Goal: Task Accomplishment & Management: Complete application form

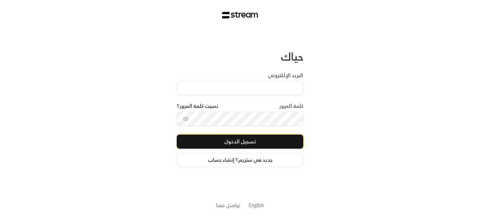
click at [285, 144] on button "تسجيل الدخول" at bounding box center [240, 141] width 127 height 14
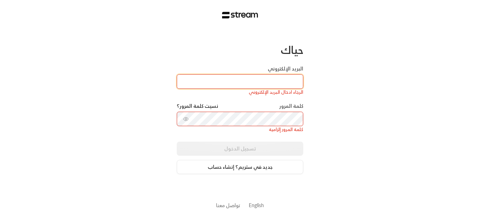
type input "[EMAIL_ADDRESS][DOMAIN_NAME]"
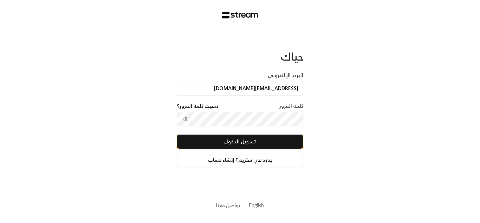
click at [260, 140] on button "تسجيل الدخول" at bounding box center [240, 141] width 127 height 14
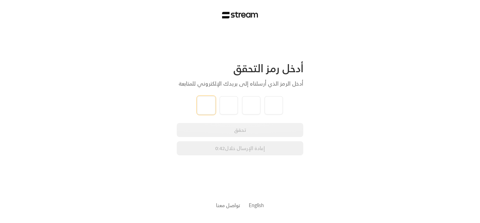
type input "9"
type input "4"
type input "9"
type input "1"
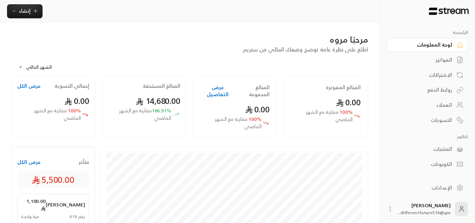
click at [305, 28] on div "**********" at bounding box center [189, 228] width 379 height 410
click at [441, 59] on div "الفواتير" at bounding box center [424, 59] width 57 height 7
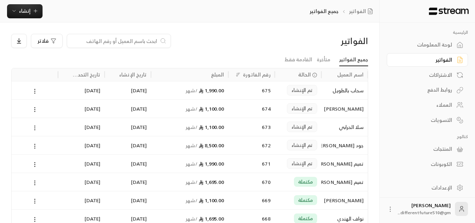
click at [37, 127] on icon at bounding box center [35, 127] width 6 height 6
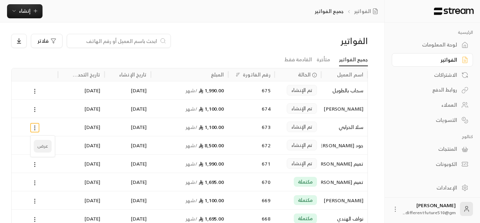
click at [41, 147] on li "عرض" at bounding box center [43, 146] width 18 height 13
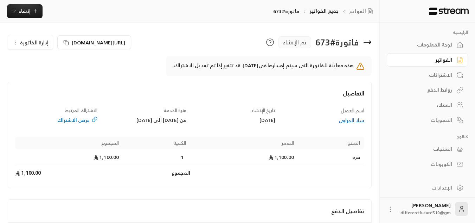
click at [15, 42] on circle "button" at bounding box center [15, 42] width 0 height 0
click at [22, 70] on link "إلغاء" at bounding box center [35, 75] width 44 height 13
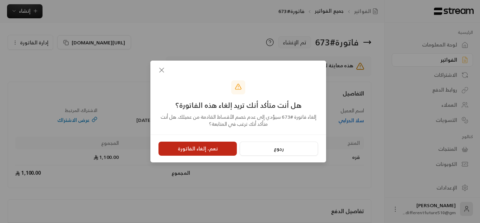
click at [198, 152] on button "نعم، إلغاء الفاتورة" at bounding box center [198, 148] width 78 height 14
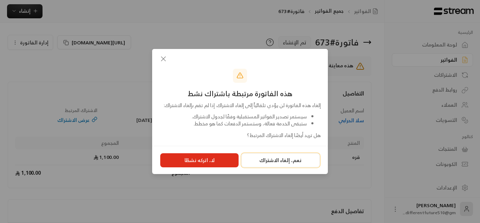
click at [278, 167] on button "نعم، إلغاء الاشتراك" at bounding box center [281, 160] width 78 height 14
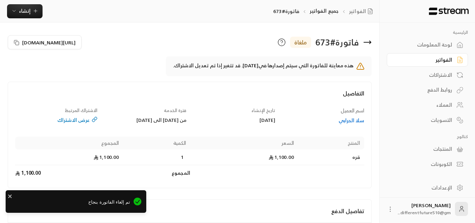
click at [453, 56] on link "الفواتير" at bounding box center [427, 60] width 81 height 14
click at [452, 56] on div "الفواتير" at bounding box center [424, 59] width 57 height 7
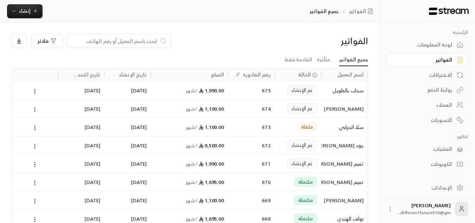
click at [34, 144] on icon at bounding box center [35, 146] width 6 height 6
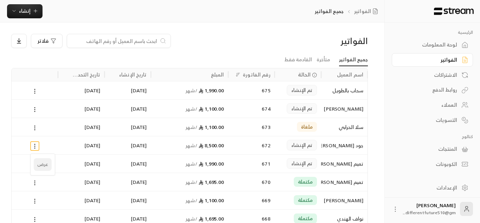
click at [44, 166] on li "عرض" at bounding box center [43, 164] width 18 height 13
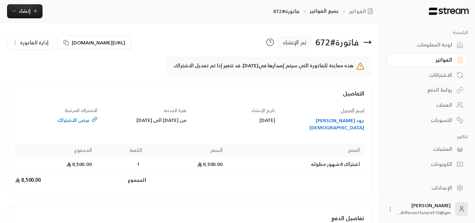
click at [14, 45] on icon "button" at bounding box center [15, 43] width 6 height 6
click at [39, 73] on link "إلغاء" at bounding box center [35, 75] width 44 height 13
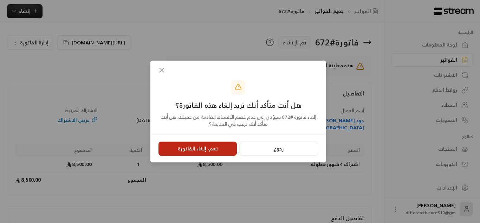
click at [184, 144] on button "نعم، إلغاء الفاتورة" at bounding box center [198, 148] width 78 height 14
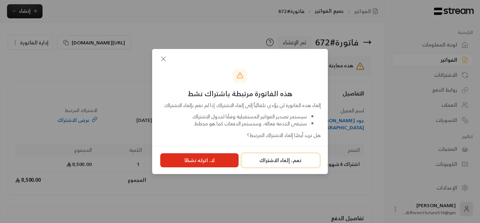
click at [263, 166] on button "نعم، إلغاء الاشتراك" at bounding box center [281, 160] width 78 height 14
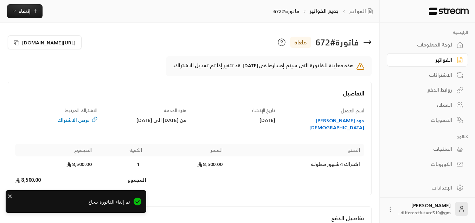
click at [424, 63] on div "الفواتير" at bounding box center [424, 59] width 57 height 7
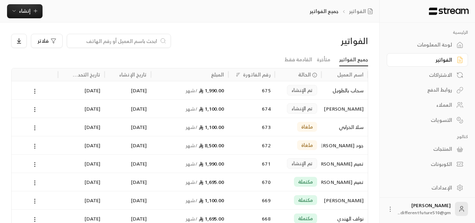
click at [34, 163] on icon at bounding box center [35, 164] width 6 height 6
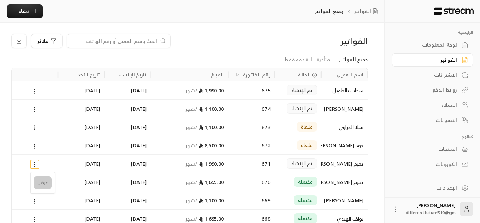
click at [44, 184] on li "عرض" at bounding box center [43, 182] width 18 height 13
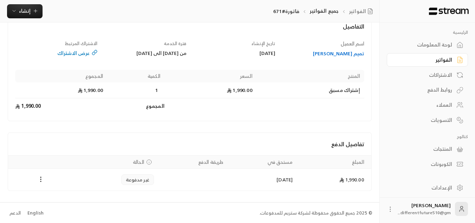
scroll to position [68, 0]
click at [41, 177] on circle "Payments" at bounding box center [40, 176] width 1 height 1
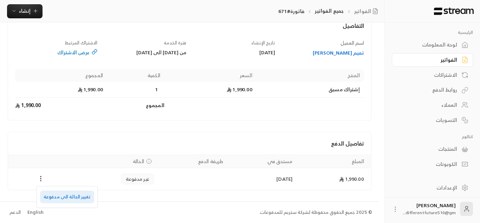
click at [69, 199] on li "تغيير الحالة الى مدفوعة" at bounding box center [67, 196] width 54 height 13
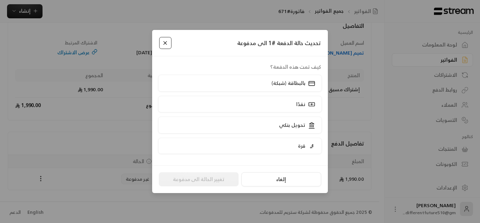
click at [169, 43] on button "Close" at bounding box center [165, 43] width 12 height 12
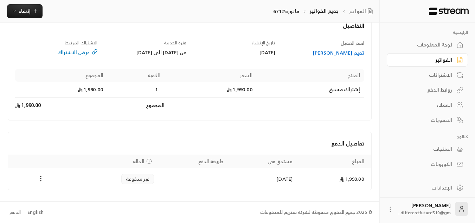
click at [422, 54] on link "الفواتير" at bounding box center [427, 60] width 81 height 14
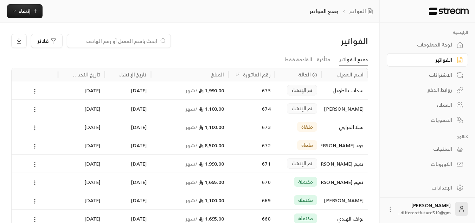
click at [36, 166] on icon at bounding box center [35, 164] width 6 height 6
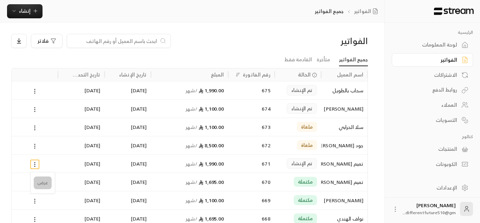
click at [43, 185] on li "عرض" at bounding box center [43, 182] width 18 height 13
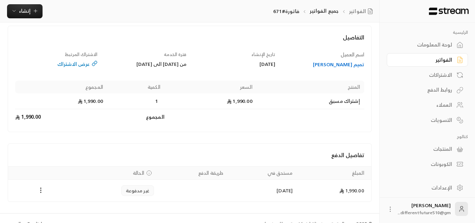
scroll to position [68, 0]
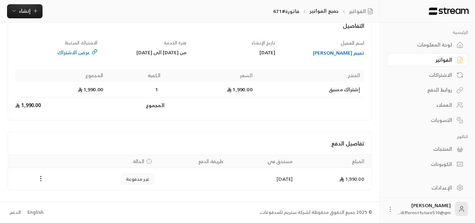
click at [40, 177] on icon "Payments" at bounding box center [40, 178] width 7 height 7
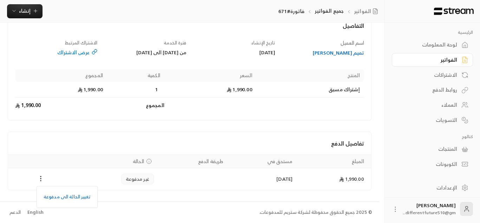
click at [452, 58] on div at bounding box center [240, 111] width 480 height 223
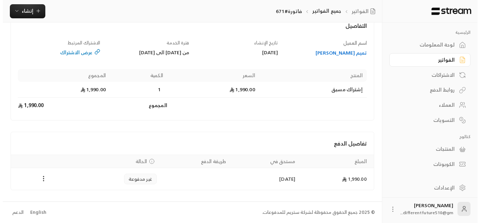
scroll to position [0, 0]
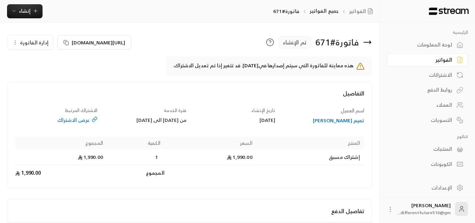
click at [12, 40] on icon "button" at bounding box center [15, 43] width 6 height 6
click at [36, 78] on link "إلغاء" at bounding box center [35, 75] width 44 height 13
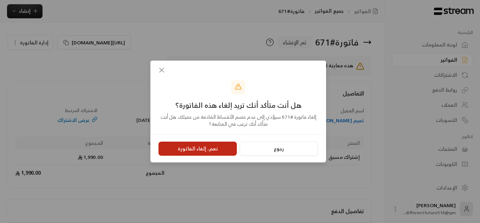
click at [204, 152] on button "نعم، إلغاء الفاتورة" at bounding box center [198, 148] width 78 height 14
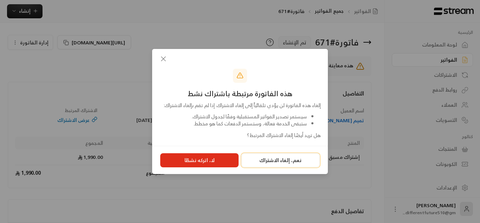
click at [296, 163] on button "نعم، إلغاء الاشتراك" at bounding box center [281, 160] width 78 height 14
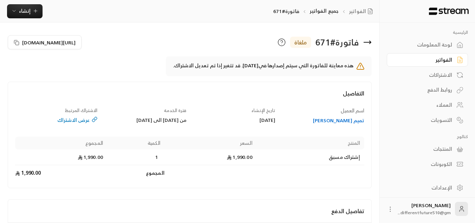
click at [452, 70] on link "الاشتراكات" at bounding box center [427, 75] width 81 height 14
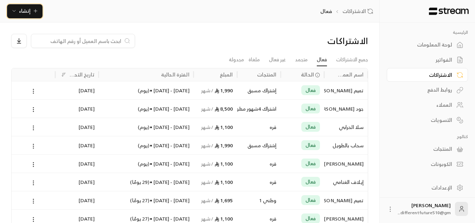
click at [23, 12] on span "إنشاء" at bounding box center [25, 10] width 12 height 9
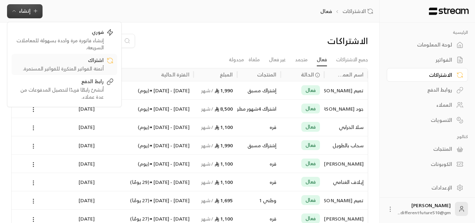
click at [53, 57] on div "اشتراك" at bounding box center [59, 61] width 89 height 8
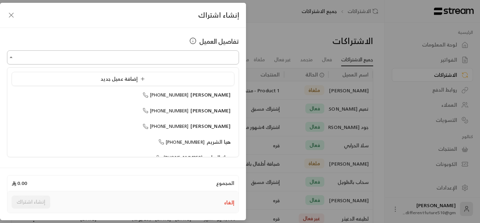
click at [159, 54] on input "اختر العميل" at bounding box center [123, 57] width 232 height 12
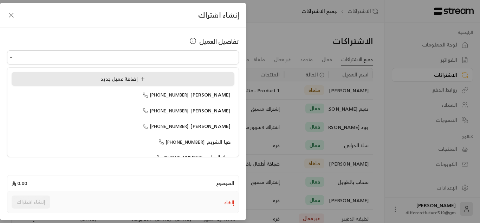
click at [95, 81] on div "إضافة عميل جديد" at bounding box center [122, 78] width 215 height 7
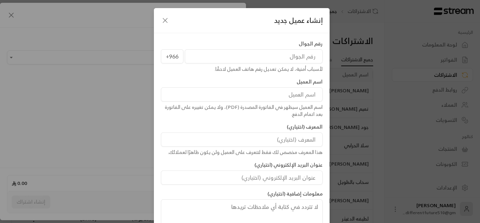
click at [287, 59] on input "tel" at bounding box center [254, 56] width 138 height 14
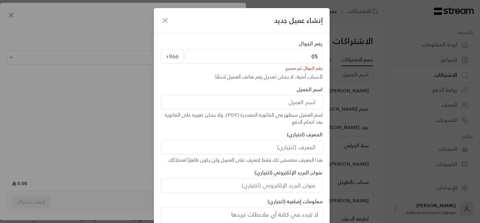
type input "0"
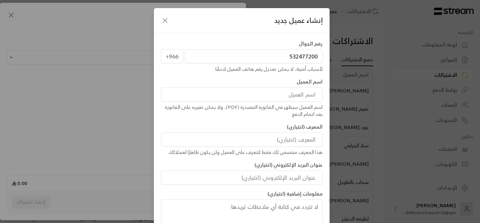
type input "532477200"
click at [280, 94] on input at bounding box center [242, 94] width 162 height 14
click at [291, 95] on input "[PERSON_NAME]" at bounding box center [242, 94] width 162 height 14
type input "[PERSON_NAME]"
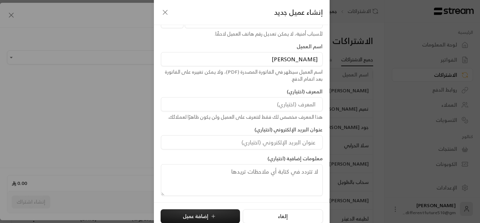
scroll to position [43, 0]
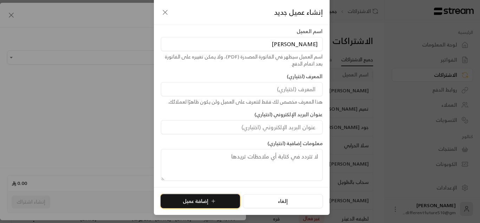
click at [197, 201] on button "إضافة عميل" at bounding box center [200, 201] width 79 height 14
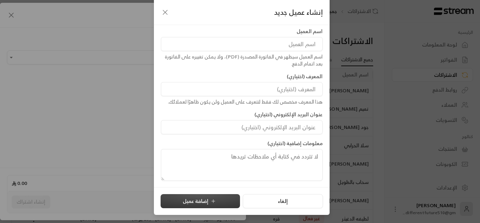
type input "**********"
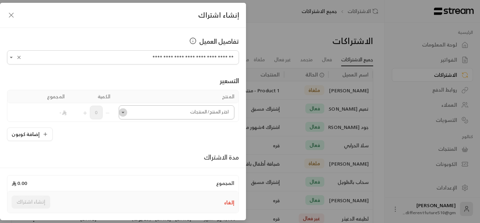
click at [127, 113] on icon "Open" at bounding box center [123, 112] width 7 height 7
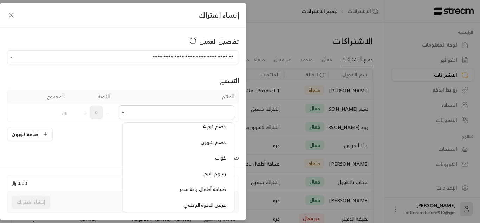
scroll to position [466, 0]
click at [181, 168] on li "وطني 1" at bounding box center [178, 174] width 103 height 14
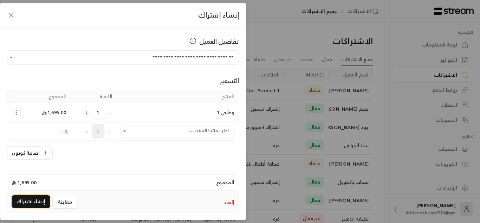
click at [30, 201] on button "إنشاء اشتراك" at bounding box center [31, 201] width 39 height 13
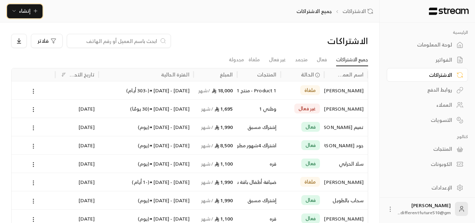
click at [36, 9] on icon "button" at bounding box center [36, 11] width 6 height 6
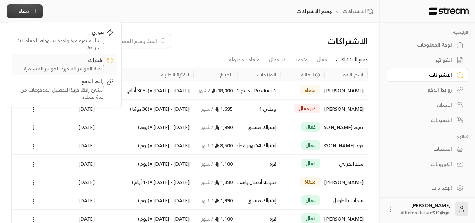
click at [67, 71] on div "أتمتة الفواتير المتكررة للفواتير المستمرة." at bounding box center [59, 68] width 89 height 7
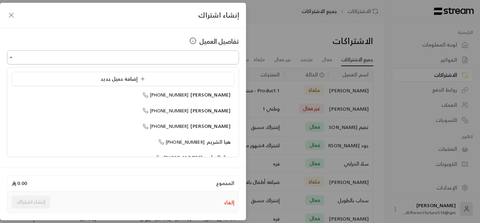
click at [122, 62] on input "اختر العميل" at bounding box center [123, 57] width 232 height 12
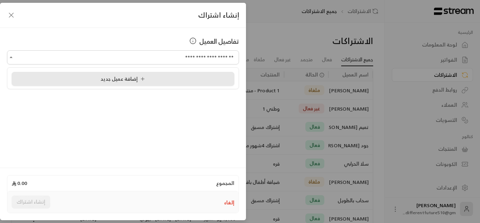
click at [122, 78] on span "إضافة عميل جديد" at bounding box center [124, 78] width 47 height 9
type input "**********"
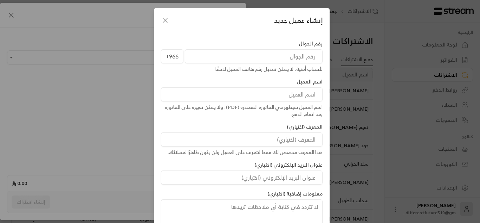
click at [245, 58] on input "tel" at bounding box center [254, 56] width 138 height 14
type input "550826213"
click at [271, 91] on input at bounding box center [242, 94] width 162 height 14
click at [280, 96] on input "نورة فهد العبدالمتعالي" at bounding box center [242, 94] width 162 height 14
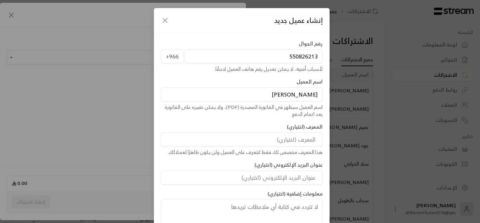
click at [280, 96] on input "نورة فهد العبدالمتعالي" at bounding box center [242, 94] width 162 height 14
click at [281, 96] on input "نورة فهد العبدالمتعالي" at bounding box center [242, 94] width 162 height 14
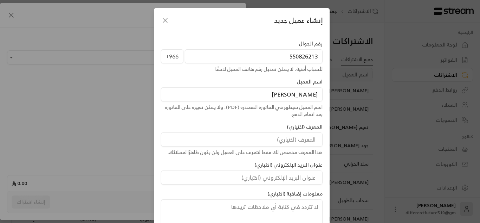
type input "[PERSON_NAME]"
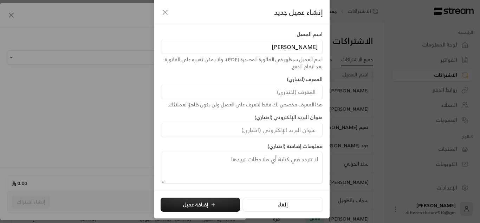
scroll to position [43, 0]
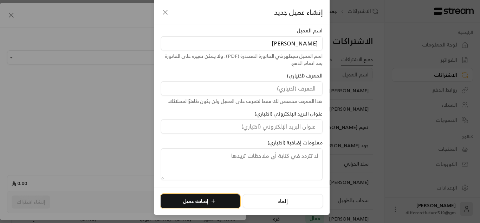
click at [212, 198] on icon "submit" at bounding box center [214, 201] width 6 height 6
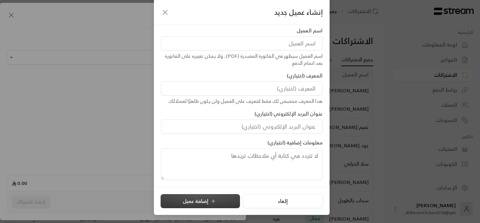
type input "**********"
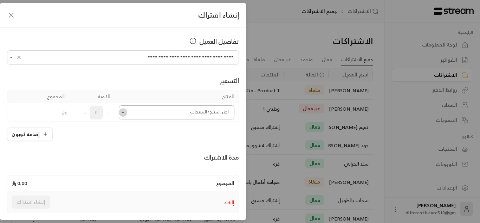
click at [123, 109] on icon "Open" at bounding box center [123, 112] width 7 height 7
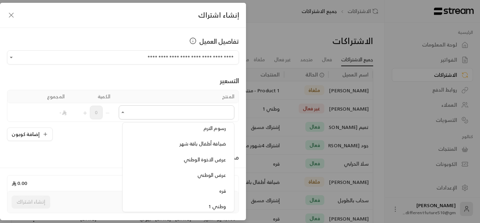
scroll to position [436, 0]
click at [192, 174] on div "عرض الوطني" at bounding box center [178, 172] width 95 height 7
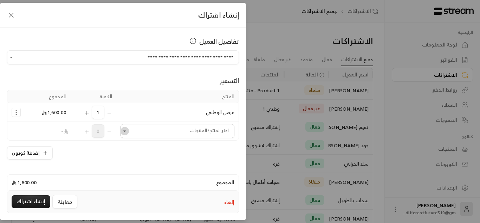
click at [128, 132] on icon "Open" at bounding box center [124, 130] width 7 height 7
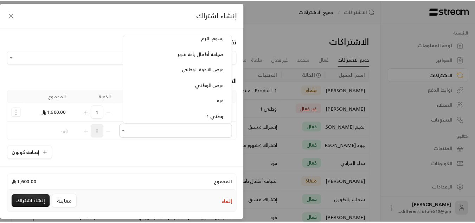
scroll to position [450, 0]
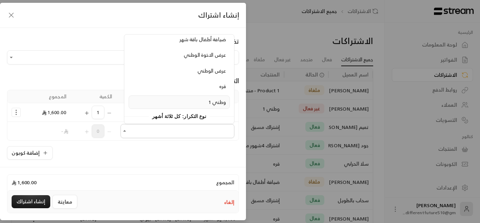
click at [167, 101] on div "وطني 1" at bounding box center [180, 101] width 94 height 7
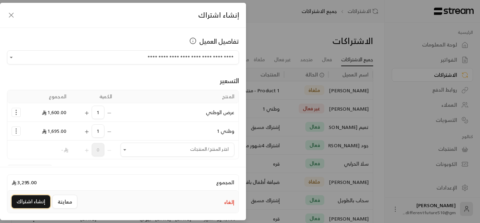
click at [36, 200] on button "إنشاء اشتراك" at bounding box center [31, 201] width 39 height 13
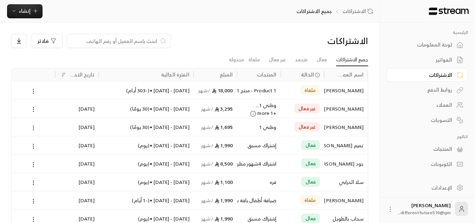
click at [31, 127] on icon at bounding box center [33, 127] width 6 height 6
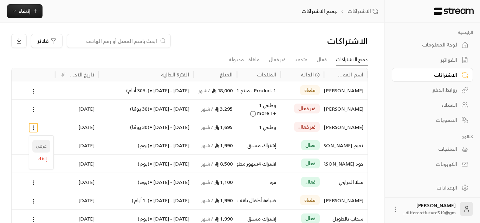
click at [45, 147] on link "عرض" at bounding box center [41, 146] width 18 height 13
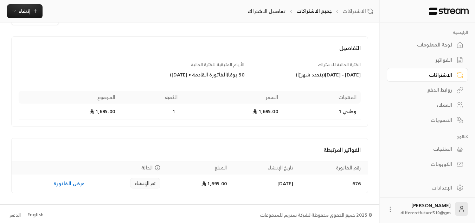
scroll to position [28, 0]
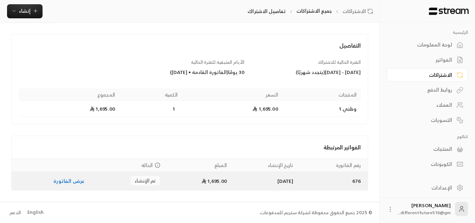
click at [61, 178] on link "عرض الفاتورة" at bounding box center [68, 180] width 31 height 9
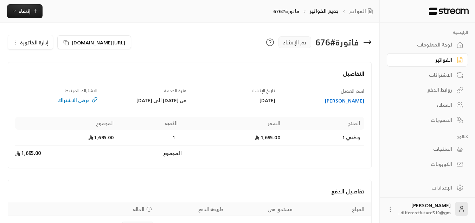
click at [82, 103] on div "عرض الاشتراك" at bounding box center [56, 100] width 82 height 7
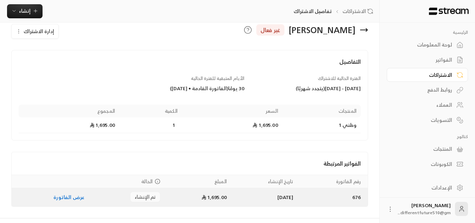
scroll to position [14, 0]
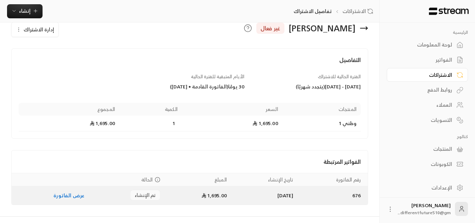
click at [44, 199] on td "عرض الفاتورة" at bounding box center [50, 195] width 77 height 18
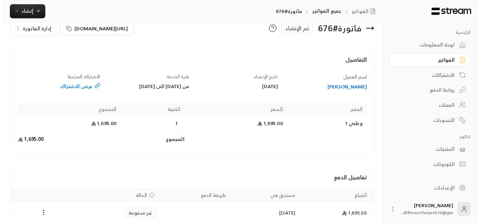
scroll to position [48, 0]
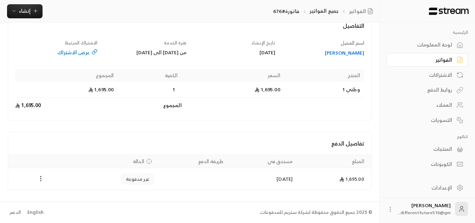
click at [42, 177] on icon "Payments" at bounding box center [40, 178] width 7 height 7
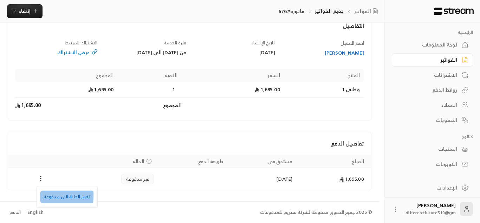
click at [56, 195] on li "تغيير الحالة الى مدفوعة" at bounding box center [67, 196] width 54 height 13
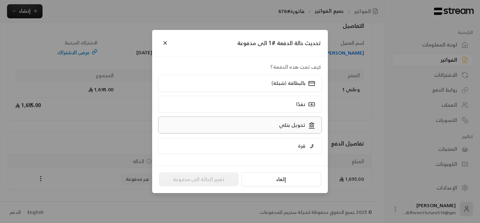
click at [239, 120] on label "تحويل بنكي" at bounding box center [240, 124] width 164 height 17
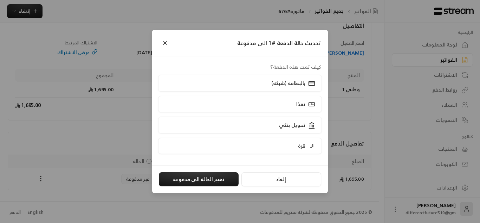
click at [117, 131] on div "تحديث حالة الدفعة #1 الى مدفوعة كيف تمت هذه الدفعة؟ بالبطاقة (شبكة) نقدًا تحويل…" at bounding box center [240, 111] width 480 height 223
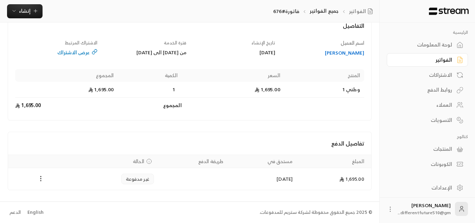
drag, startPoint x: 41, startPoint y: 171, endPoint x: 41, endPoint y: 180, distance: 9.1
click at [41, 180] on td "Payments" at bounding box center [40, 179] width 65 height 22
click at [41, 180] on icon "Payments" at bounding box center [40, 178] width 7 height 7
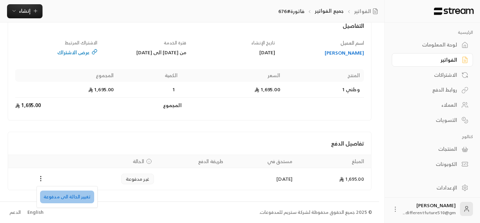
click at [88, 200] on li "تغيير الحالة الى مدفوعة" at bounding box center [67, 196] width 54 height 13
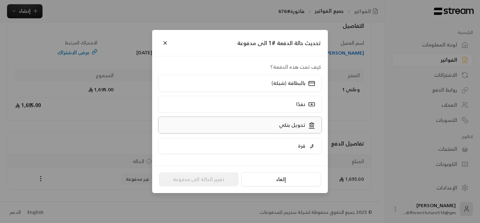
click at [243, 121] on label "تحويل بنكي" at bounding box center [240, 124] width 164 height 17
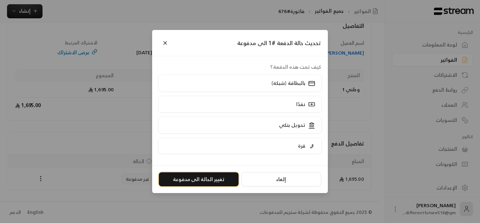
click at [216, 181] on button "تغيير الحالة الى مدفوعة" at bounding box center [199, 179] width 80 height 14
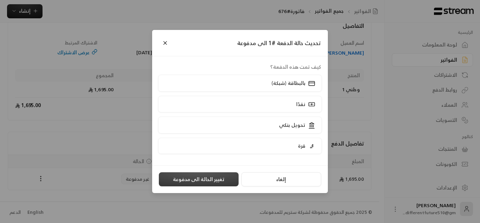
scroll to position [0, 0]
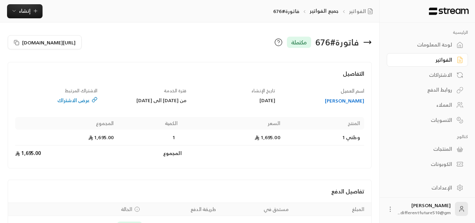
click at [443, 49] on link "لوحة المعلومات" at bounding box center [427, 45] width 81 height 14
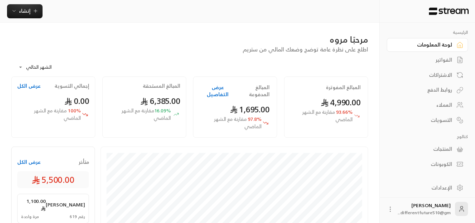
click at [446, 74] on div "الاشتراكات" at bounding box center [424, 74] width 57 height 7
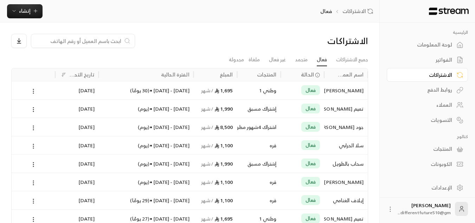
click at [356, 53] on div "الاشتراكات" at bounding box center [190, 44] width 364 height 20
click at [354, 58] on link "جميع الاشتراكات" at bounding box center [352, 59] width 32 height 13
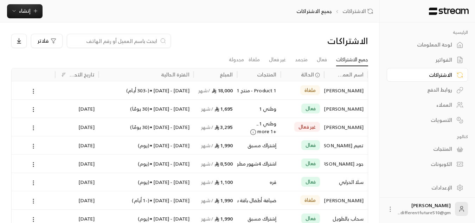
click at [106, 38] on input at bounding box center [114, 41] width 86 height 8
click at [160, 38] on icon at bounding box center [163, 40] width 6 height 7
click at [28, 13] on span "إنشاء" at bounding box center [25, 10] width 12 height 9
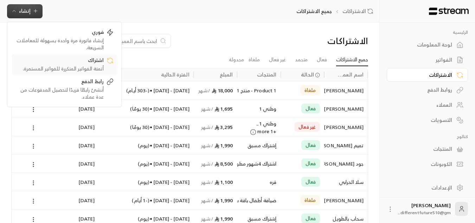
click at [107, 57] on icon at bounding box center [110, 60] width 7 height 7
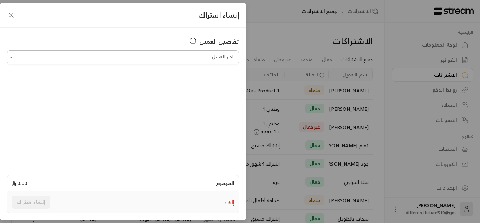
click at [155, 64] on div "اختر العميل" at bounding box center [123, 57] width 232 height 14
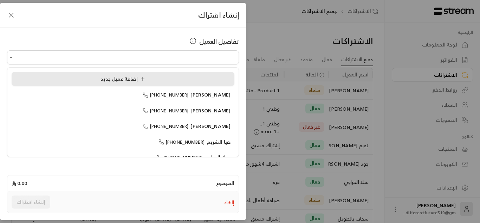
click at [151, 82] on div "إضافة عميل جديد" at bounding box center [122, 78] width 215 height 7
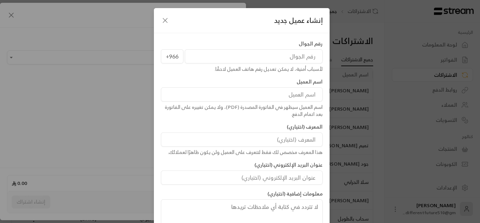
click at [309, 52] on input "tel" at bounding box center [254, 56] width 138 height 14
type input "500041574"
click at [303, 95] on input at bounding box center [242, 94] width 162 height 14
type input "جميله [PERSON_NAME]"
click at [167, 196] on div "معلومات إضافية (اختياري)" at bounding box center [242, 210] width 169 height 41
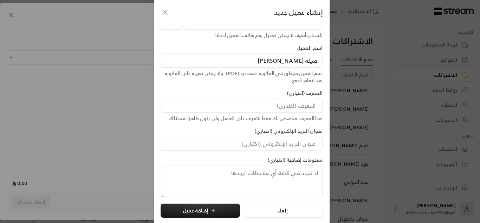
scroll to position [42, 0]
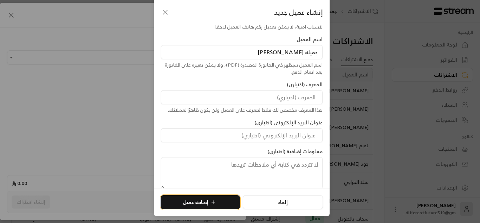
click at [180, 200] on button "إضافة عميل" at bounding box center [200, 202] width 79 height 14
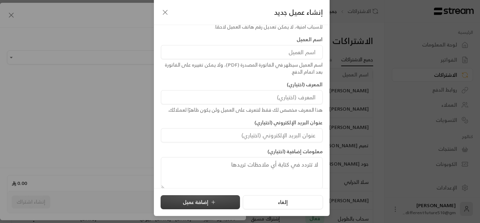
type input "**********"
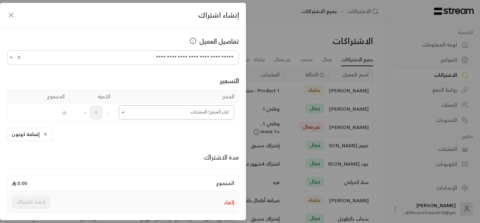
click at [127, 111] on icon "Open" at bounding box center [123, 112] width 7 height 7
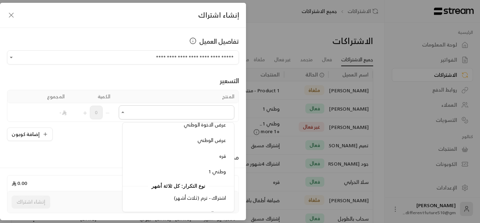
scroll to position [474, 0]
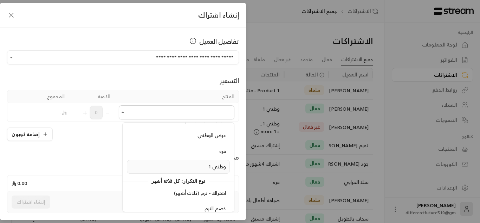
click at [165, 165] on div "وطني 1" at bounding box center [178, 166] width 95 height 7
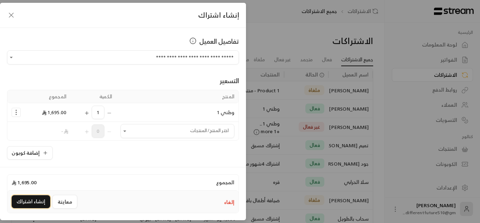
click at [39, 200] on button "إنشاء اشتراك" at bounding box center [31, 201] width 39 height 13
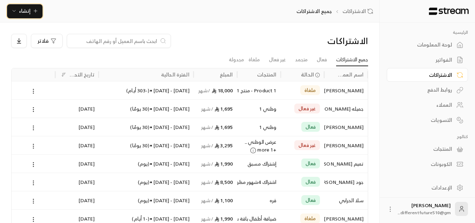
click at [26, 10] on span "إنشاء" at bounding box center [25, 10] width 12 height 9
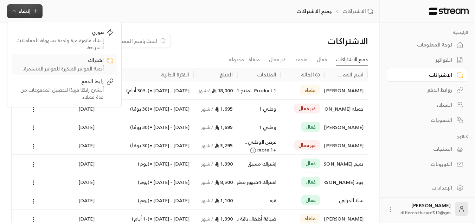
click at [65, 72] on link "اشتراك أتمتة الفواتير المتكررة للفواتير المستمرة." at bounding box center [65, 64] width 106 height 21
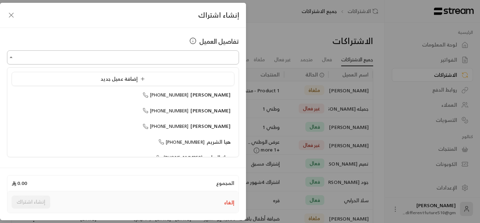
click at [71, 58] on input "اختر العميل" at bounding box center [123, 57] width 232 height 12
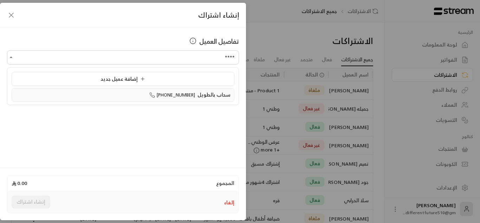
click at [85, 91] on div "سحاب بالطويل +966545372501" at bounding box center [122, 94] width 215 height 7
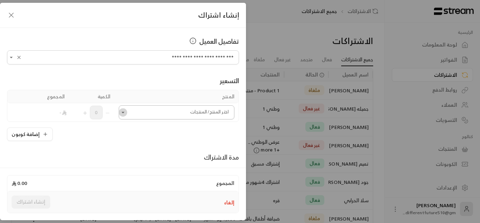
click at [127, 111] on icon "Open" at bounding box center [123, 112] width 7 height 7
type input "**********"
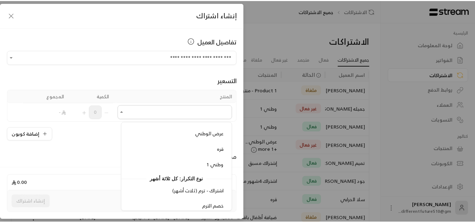
scroll to position [478, 0]
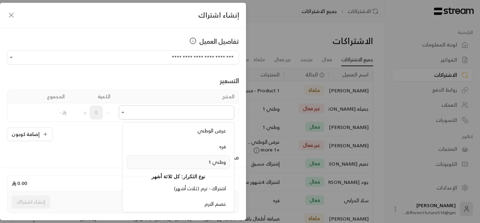
click at [160, 160] on div "وطني 1" at bounding box center [178, 161] width 95 height 7
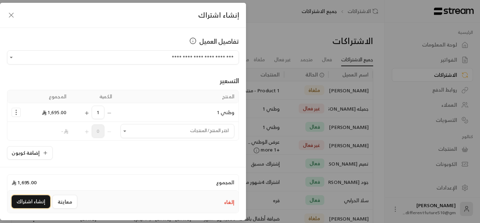
click at [43, 198] on button "إنشاء اشتراك" at bounding box center [31, 201] width 39 height 13
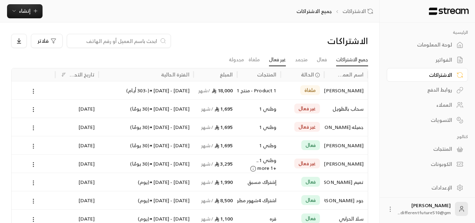
click at [277, 59] on link "غير فعال" at bounding box center [277, 59] width 17 height 13
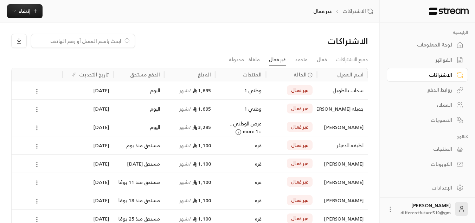
click at [37, 163] on icon at bounding box center [37, 164] width 6 height 6
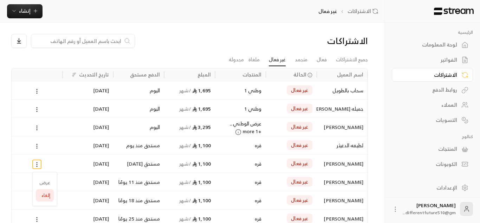
click at [45, 197] on li "إلغاء" at bounding box center [45, 195] width 18 height 13
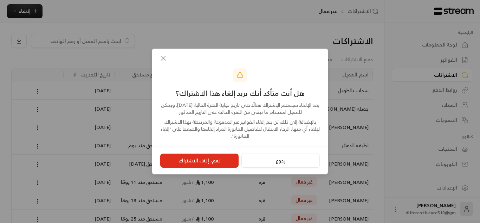
click at [226, 161] on button "نعم، إلغاء الاشتراك" at bounding box center [199, 160] width 78 height 14
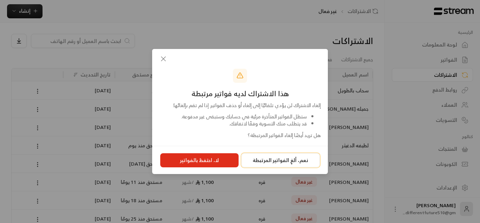
click at [286, 160] on button "نعم، ألغِ الفواتير المرتبطة" at bounding box center [281, 160] width 78 height 14
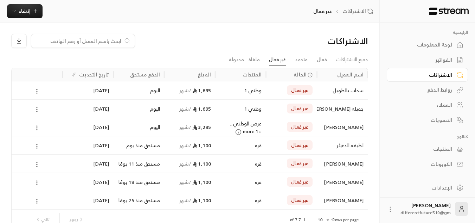
click at [440, 63] on div "الفواتير" at bounding box center [424, 59] width 57 height 7
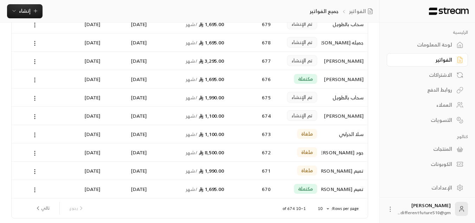
scroll to position [70, 0]
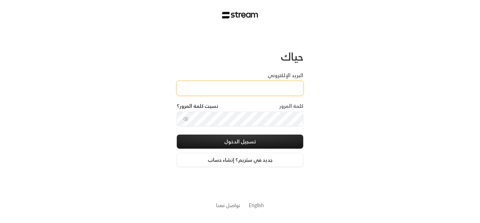
type input "[EMAIL_ADDRESS][DOMAIN_NAME]"
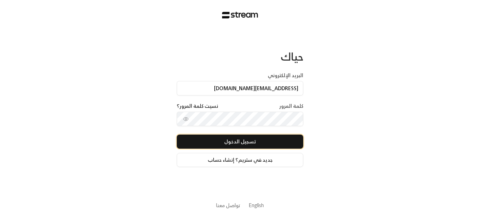
click at [256, 138] on button "تسجيل الدخول" at bounding box center [240, 141] width 127 height 14
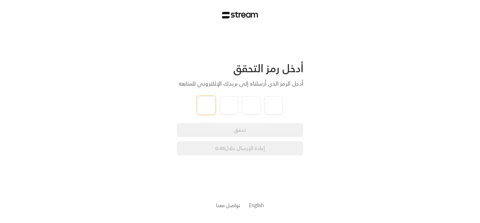
type input "1"
type input "7"
type input "3"
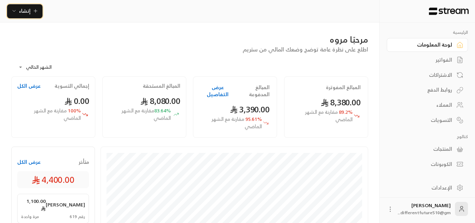
click at [14, 9] on icon "button" at bounding box center [14, 11] width 6 height 6
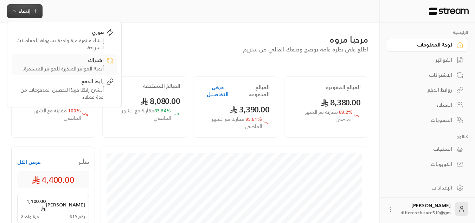
click at [55, 61] on div "اشتراك" at bounding box center [59, 61] width 89 height 8
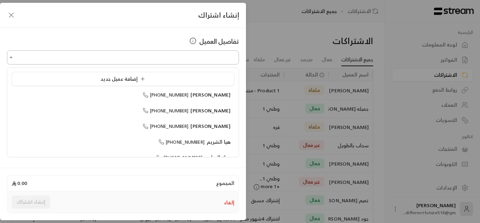
click at [119, 62] on input "اختر العميل" at bounding box center [123, 57] width 232 height 12
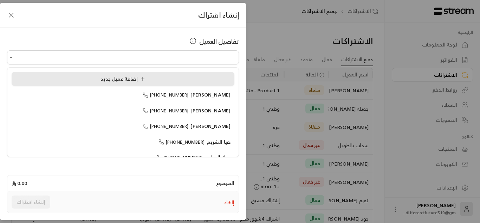
click at [109, 76] on span "إضافة عميل جديد" at bounding box center [124, 78] width 47 height 9
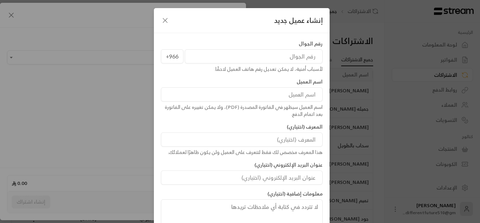
click at [216, 54] on input "tel" at bounding box center [254, 56] width 138 height 14
type input "598951170"
click at [253, 91] on input at bounding box center [242, 94] width 162 height 14
type input "أ"
type input "أرام [PERSON_NAME]"
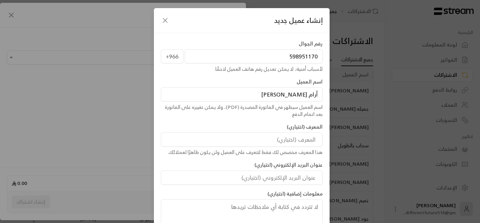
click at [184, 197] on div "معلومات إضافية (اختياري)" at bounding box center [242, 210] width 169 height 41
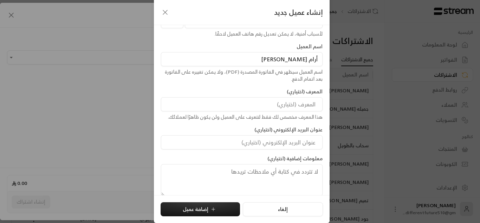
scroll to position [43, 0]
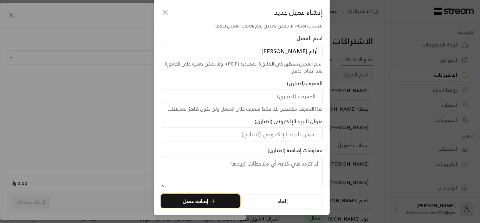
click at [207, 199] on button "إضافة عميل" at bounding box center [200, 201] width 79 height 14
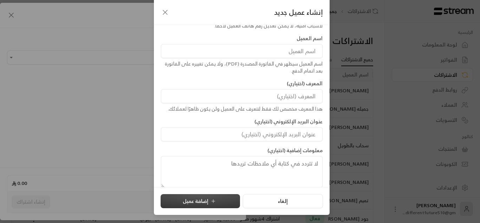
type input "**********"
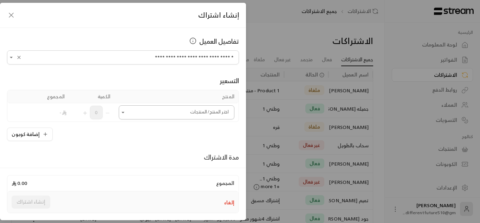
click at [126, 114] on icon "Open" at bounding box center [123, 112] width 7 height 7
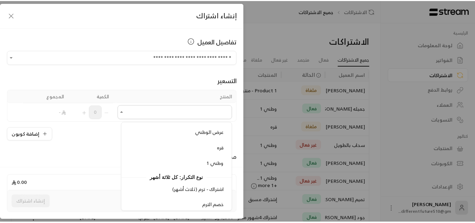
scroll to position [478, 0]
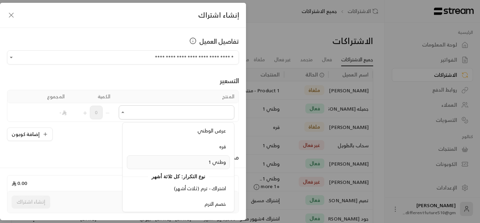
click at [168, 160] on div "وطني 1" at bounding box center [178, 161] width 95 height 7
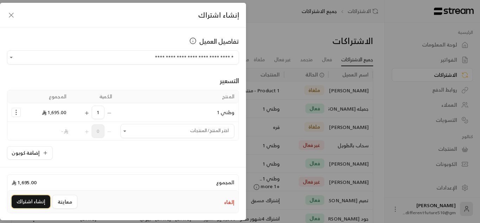
click at [36, 202] on button "إنشاء اشتراك" at bounding box center [31, 201] width 39 height 13
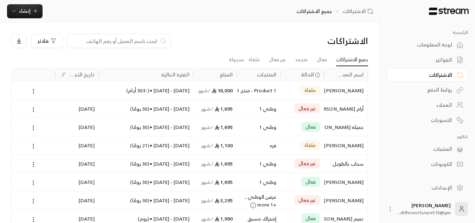
click at [446, 57] on div "الفواتير" at bounding box center [424, 59] width 57 height 7
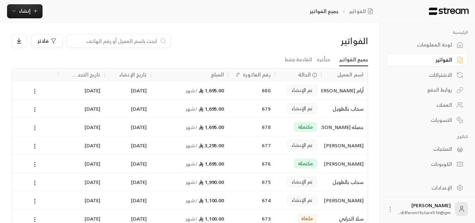
drag, startPoint x: 443, startPoint y: 32, endPoint x: 334, endPoint y: 85, distance: 121.1
click at [334, 85] on div "أرام [PERSON_NAME]" at bounding box center [345, 90] width 38 height 18
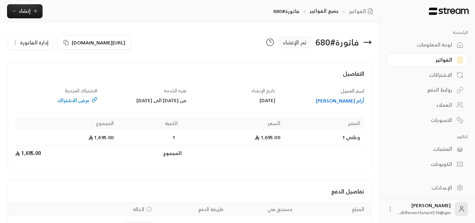
click at [432, 61] on div "الفواتير" at bounding box center [424, 59] width 57 height 7
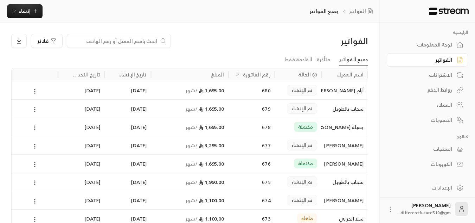
click at [433, 74] on div "الاشتراكات" at bounding box center [424, 74] width 57 height 7
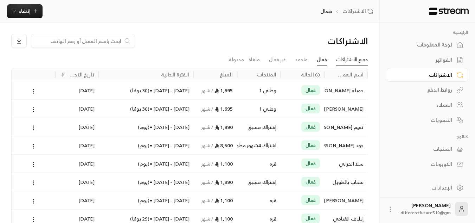
click at [355, 63] on link "جميع الاشتراكات" at bounding box center [352, 59] width 32 height 13
